Goal: Information Seeking & Learning: Learn about a topic

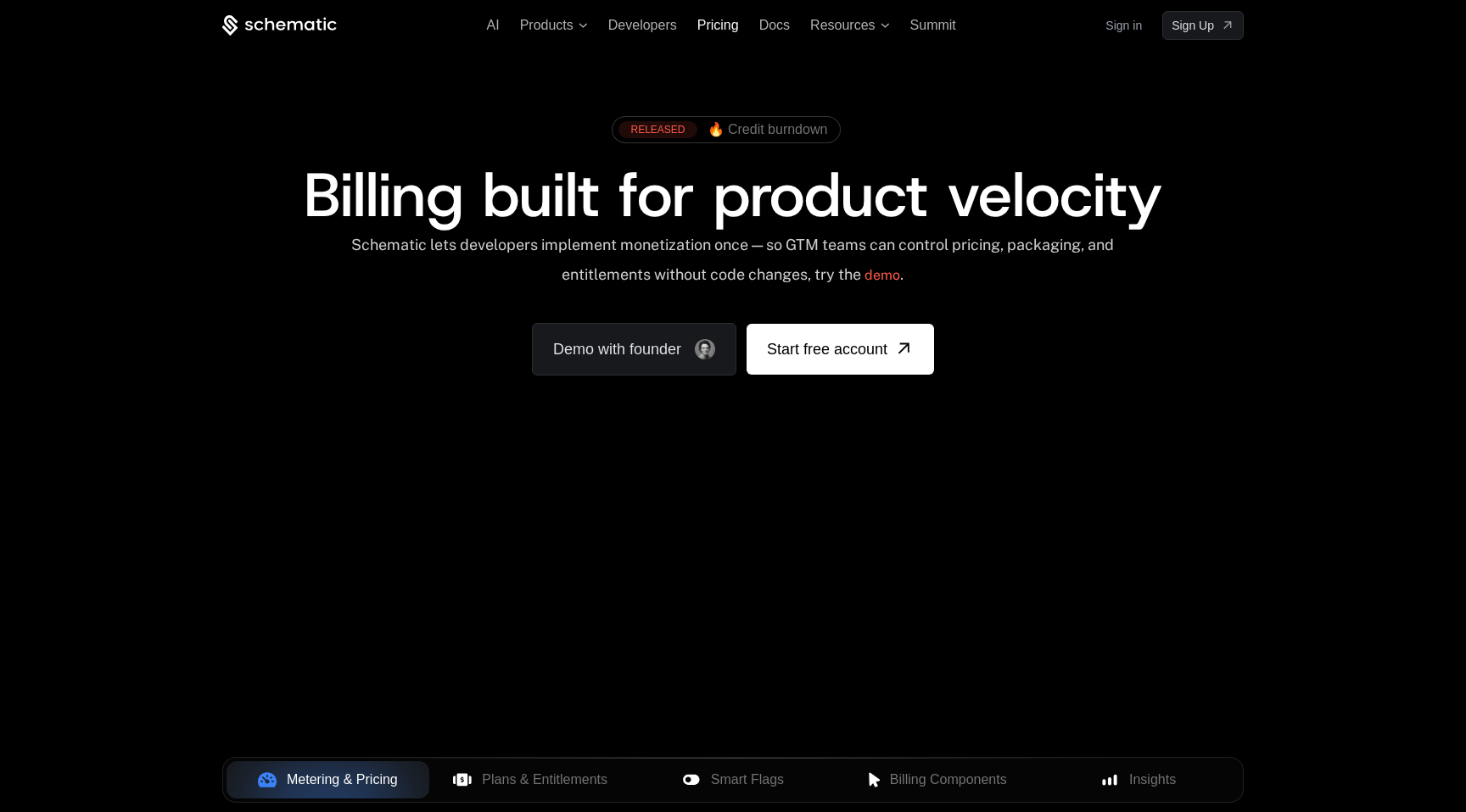
click at [730, 24] on span "Pricing" at bounding box center [718, 25] width 42 height 14
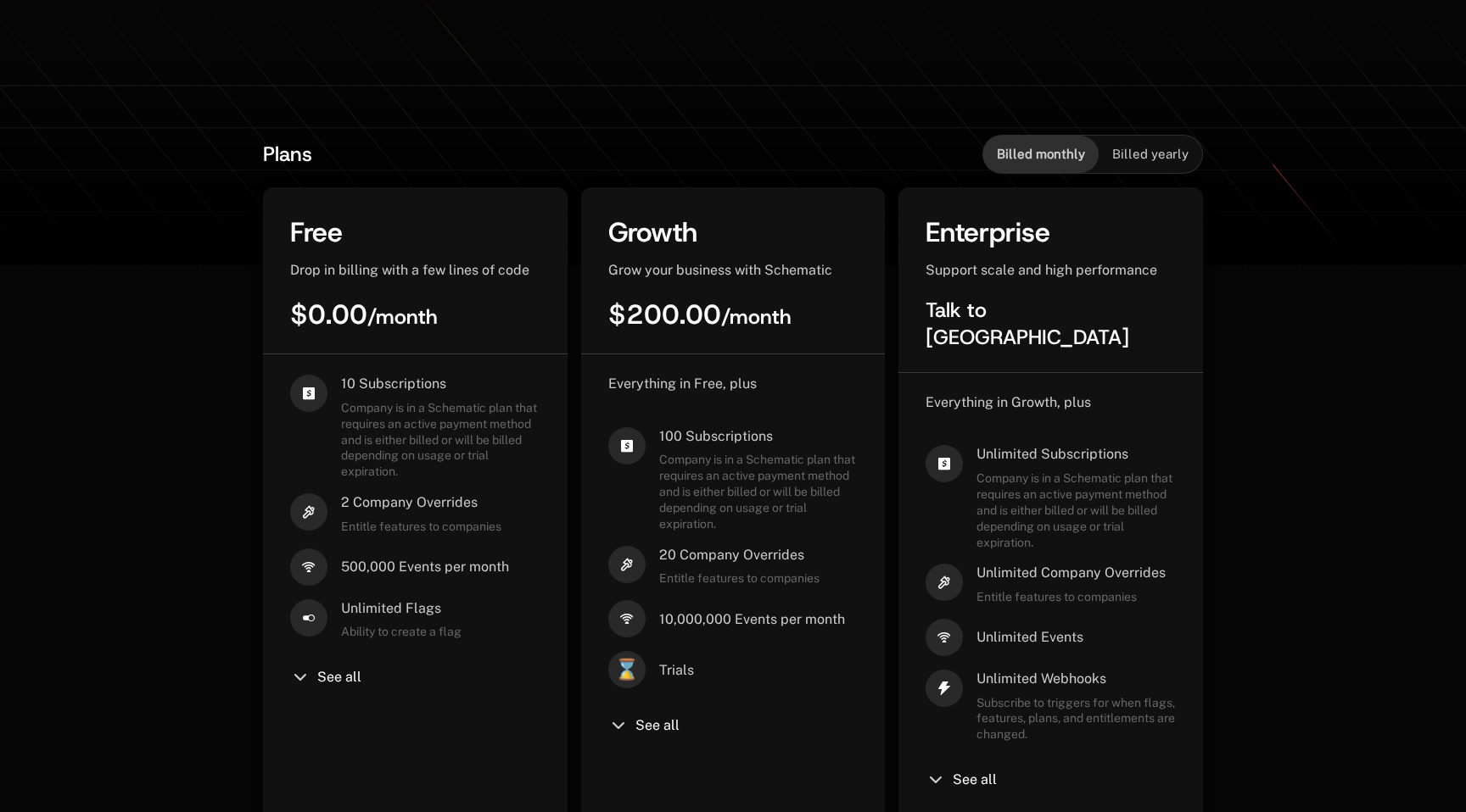
scroll to position [303, 0]
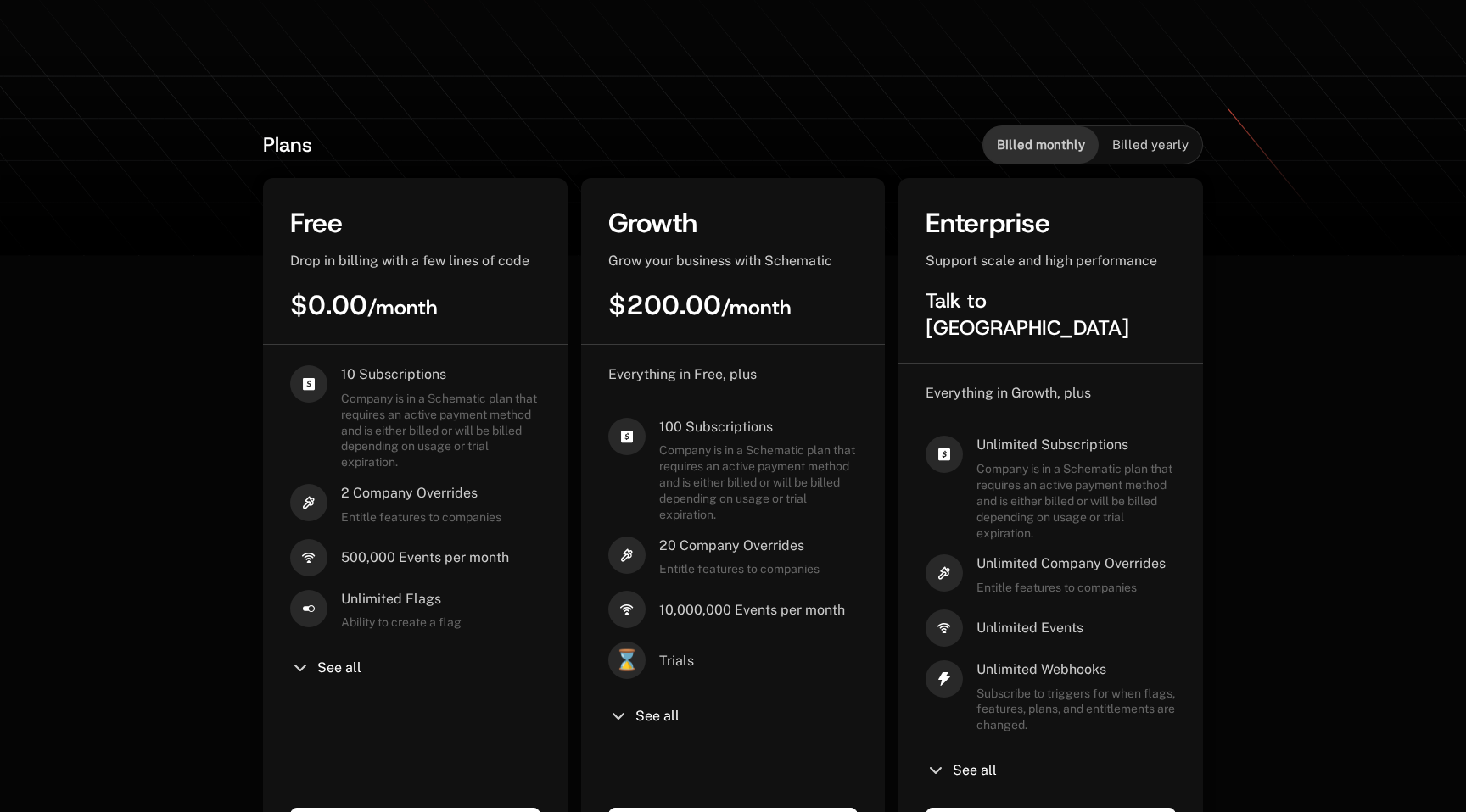
click at [666, 708] on div "See all" at bounding box center [734, 717] width 251 height 20
click at [639, 717] on span "See all" at bounding box center [657, 717] width 44 height 14
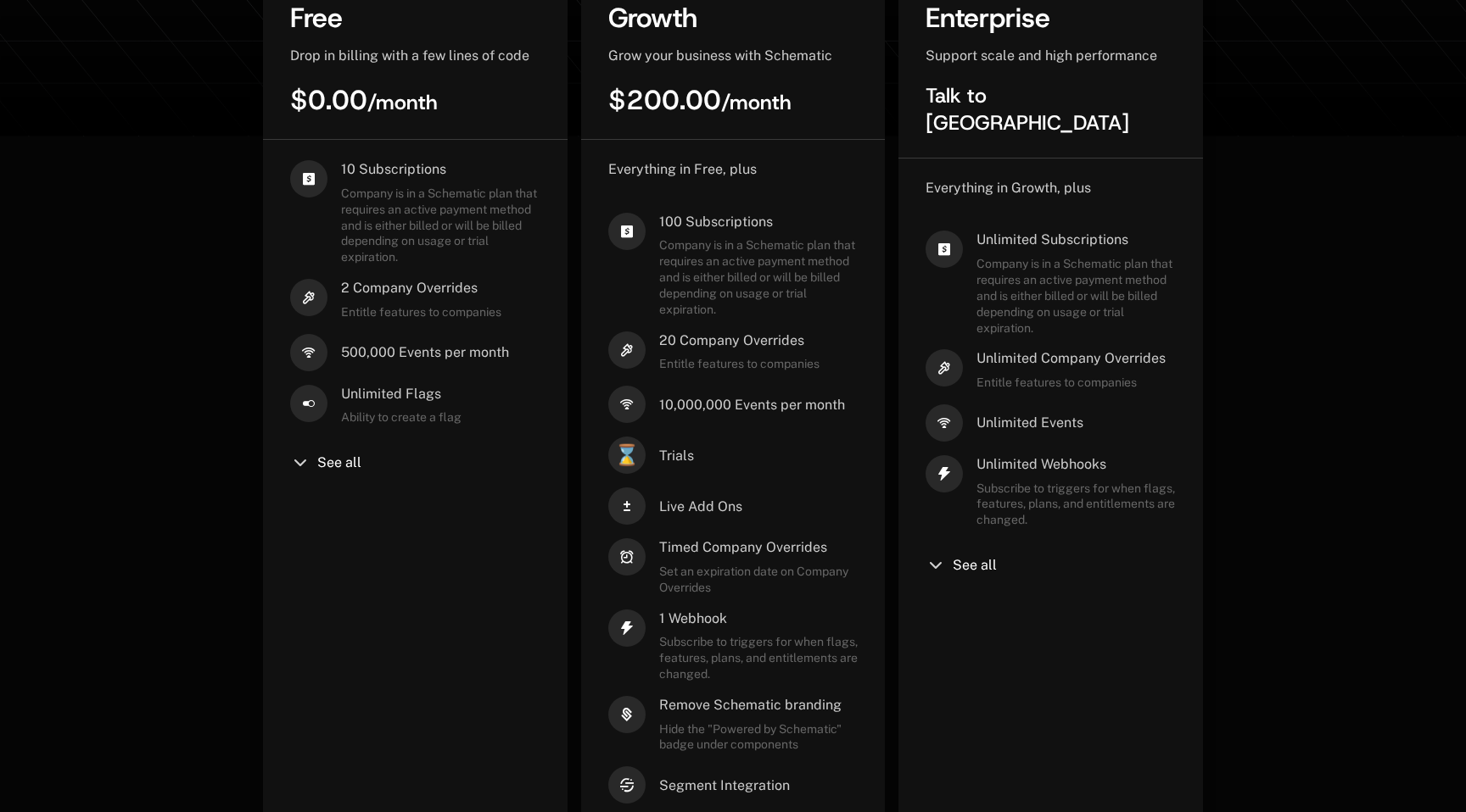
scroll to position [497, 0]
